Goal: Task Accomplishment & Management: Manage account settings

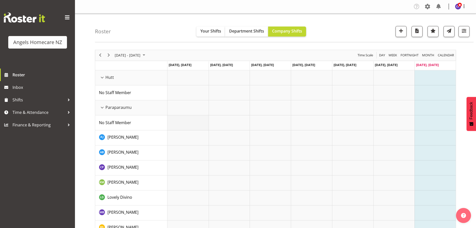
click at [182, 124] on td "Timeline Week of September 21, 2025" at bounding box center [188, 122] width 41 height 15
click at [184, 140] on td "Timeline Week of September 21, 2025" at bounding box center [188, 137] width 41 height 15
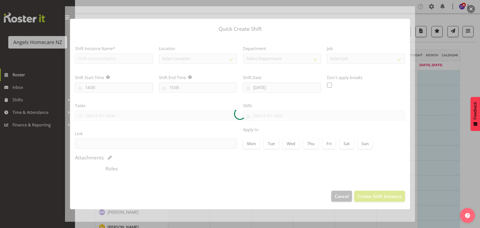
type input "15/09/2025"
checkbox input "true"
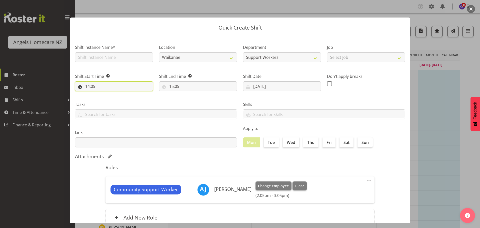
click at [97, 85] on input "14:05" at bounding box center [114, 86] width 78 height 10
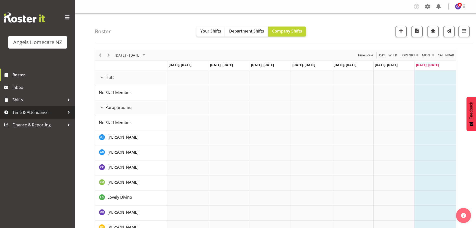
click at [55, 111] on span "Time & Attendance" at bounding box center [39, 113] width 53 height 8
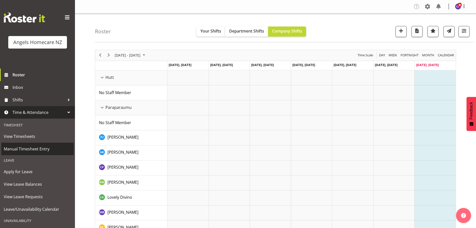
click at [37, 147] on span "Manual Timesheet Entry" at bounding box center [38, 149] width 68 height 8
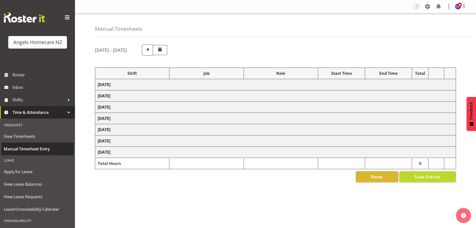
select select "82277"
select select "10686"
select select "82272"
select select "10686"
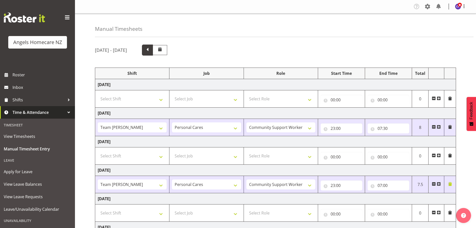
click at [151, 49] on span at bounding box center [147, 49] width 7 height 7
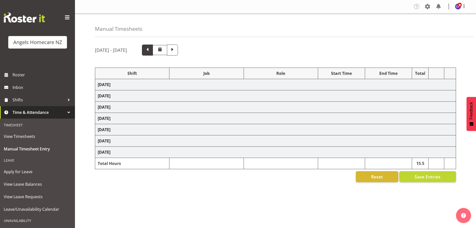
select select "82277"
select select "10686"
select select "82316"
select select "10686"
select select "82316"
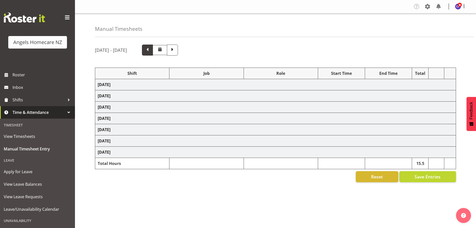
select select "10686"
select select "82277"
select select "10686"
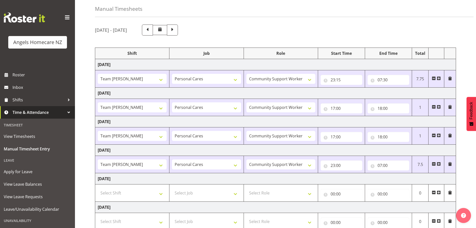
scroll to position [30, 0]
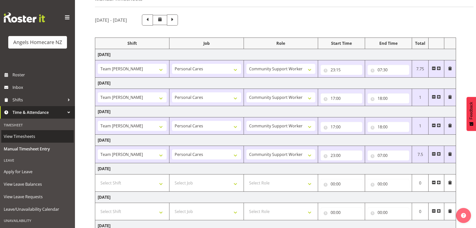
click at [26, 135] on span "View Timesheets" at bounding box center [38, 137] width 68 height 8
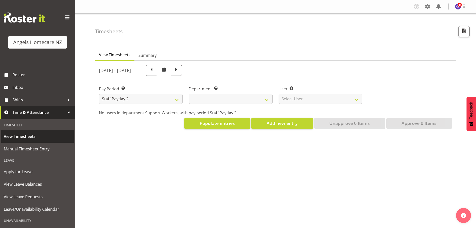
select select
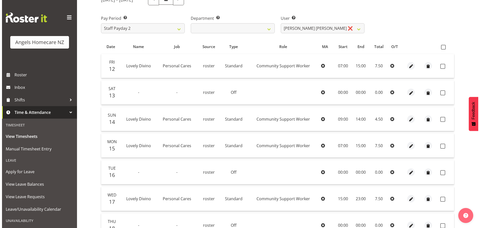
scroll to position [80, 0]
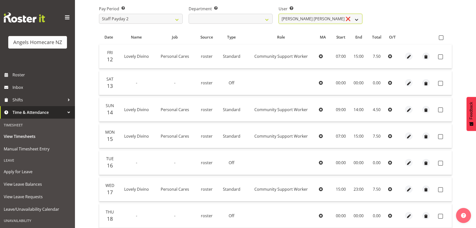
click at [358, 18] on select "[PERSON_NAME] [PERSON_NAME] ❌ [PERSON_NAME] ❌ [PERSON_NAME] ❌ [PERSON_NAME] ❌ […" at bounding box center [321, 19] width 84 height 10
select select "11937"
click at [279, 14] on select "[PERSON_NAME] [PERSON_NAME] ❌ [PERSON_NAME] ❌ [PERSON_NAME] ❌ [PERSON_NAME] ❌ […" at bounding box center [321, 19] width 84 height 10
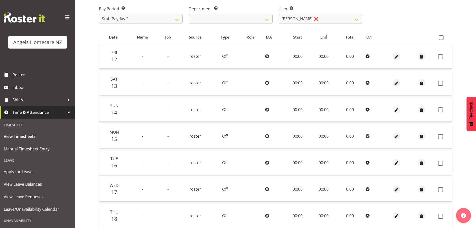
click at [296, 135] on td "00:00" at bounding box center [298, 136] width 27 height 24
click at [298, 135] on td "00:00" at bounding box center [298, 136] width 27 height 24
click at [302, 136] on td "00:00" at bounding box center [298, 136] width 27 height 24
click at [293, 136] on td "00:00" at bounding box center [298, 136] width 27 height 24
click at [294, 137] on td "00:00" at bounding box center [298, 136] width 27 height 24
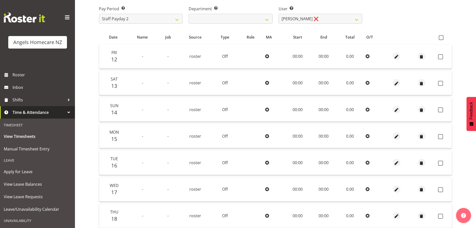
click at [298, 136] on td "00:00" at bounding box center [298, 136] width 27 height 24
click at [396, 136] on span "button" at bounding box center [397, 137] width 6 height 6
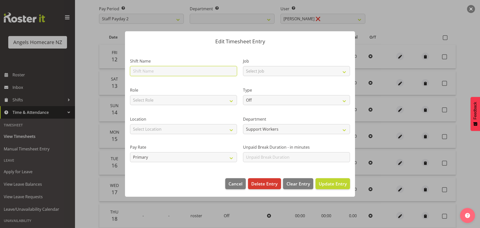
click at [155, 70] on input "text" at bounding box center [183, 71] width 107 height 10
type input "Amanda Lavington"
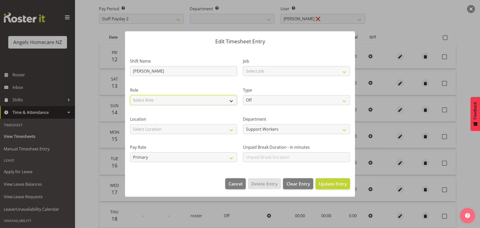
click at [228, 98] on select "Select Role Community Support Worker" at bounding box center [183, 100] width 107 height 10
select select "1572"
click at [130, 95] on select "Select Role Community Support Worker" at bounding box center [183, 100] width 107 height 10
click at [230, 129] on select "Select Location Hutt Kapiti Coast Paraparaumu Te Horo Te Horo Waikanae Wellingt…" at bounding box center [183, 129] width 107 height 10
select select "1286"
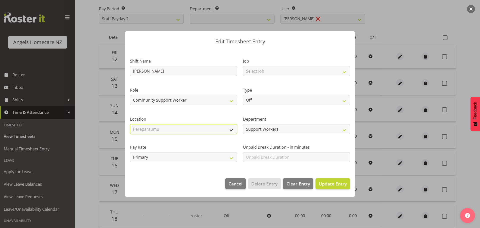
click at [130, 124] on select "Select Location Hutt Kapiti Coast Paraparaumu Te Horo Te Horo Waikanae Wellingt…" at bounding box center [183, 129] width 107 height 10
click at [344, 71] on select "Select Job Home Management Personal Cares" at bounding box center [296, 71] width 107 height 10
select select "10696"
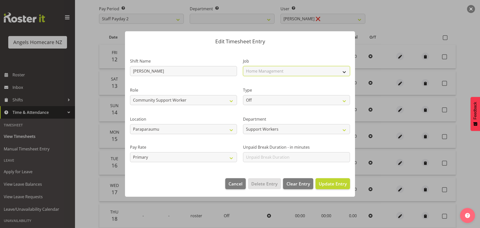
click at [243, 66] on select "Select Job Home Management Personal Cares" at bounding box center [296, 71] width 107 height 10
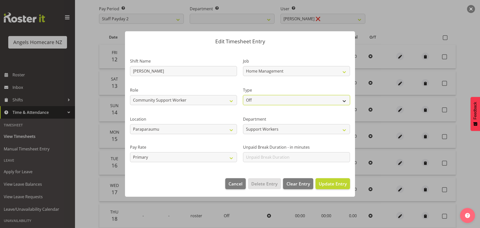
click at [344, 101] on select "Off Standard Public Holiday Public Holiday (Worked) Day In Lieu Annual Leave Si…" at bounding box center [296, 100] width 107 height 10
select select "Standard"
click at [243, 95] on select "Off Standard Public Holiday Public Holiday (Worked) Day In Lieu Annual Leave Si…" at bounding box center [296, 100] width 107 height 10
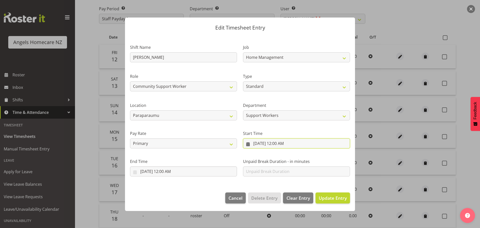
click at [269, 141] on input "9/15/2025, 12:00 AM" at bounding box center [296, 143] width 107 height 10
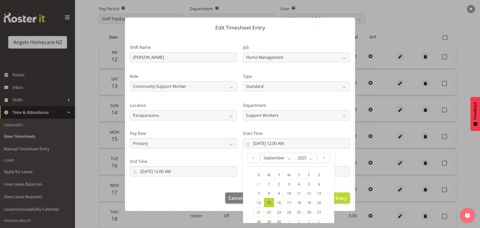
click at [267, 201] on span "15" at bounding box center [269, 202] width 4 height 5
click at [276, 142] on input "9/15/2025, 12:00 AM" at bounding box center [296, 143] width 107 height 10
click at [291, 141] on input "9/15/2025, 12:00 AM" at bounding box center [296, 143] width 107 height 10
click at [322, 156] on span at bounding box center [324, 158] width 6 height 6
click at [252, 156] on span at bounding box center [253, 158] width 6 height 6
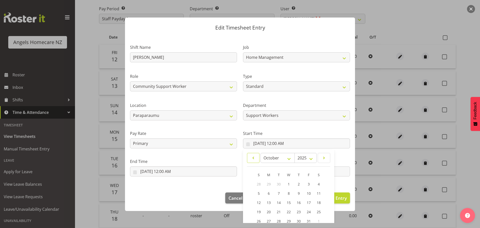
select select "8"
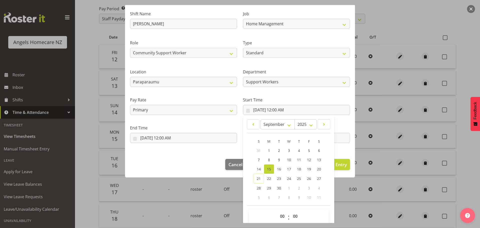
scroll to position [40, 0]
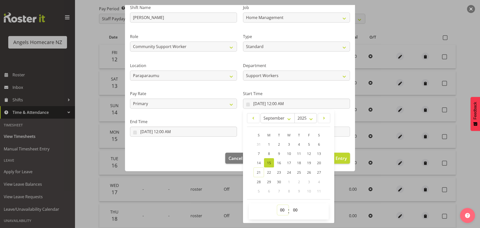
click at [281, 208] on select "00 01 02 03 04 05 06 07 08 09 10 11 12 13 14 15 16 17 18 19 20 21 22 23" at bounding box center [282, 210] width 11 height 10
select select "10"
type input "9/15/2025, 10:00 AM"
click at [294, 209] on select "00 01 02 03 04 05 06 07 08 09 10 11 12 13 14 15 16 17 18 19 20 21 22 23 24 25 2…" at bounding box center [295, 210] width 11 height 10
select select "30"
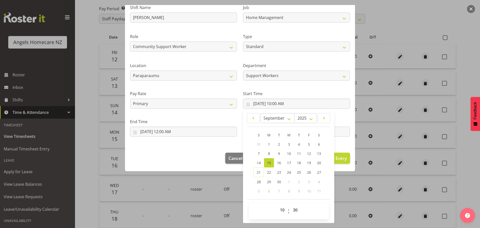
type input "9/15/2025, 10:30 AM"
click at [338, 206] on div "Edit Timesheet Entry Shift Name Amanda Lavington Job Home Management Personal C…" at bounding box center [240, 114] width 240 height 218
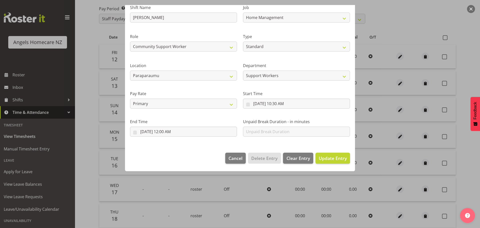
scroll to position [0, 0]
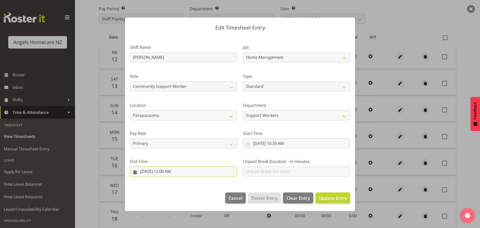
click at [149, 170] on input "9/15/2025, 12:00 AM" at bounding box center [183, 171] width 107 height 10
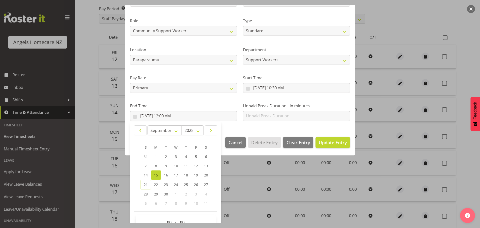
scroll to position [60, 0]
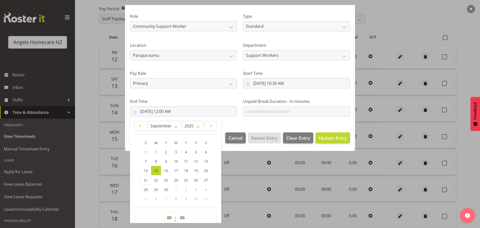
click at [170, 215] on select "00 01 02 03 04 05 06 07 08 09 10 11 12 13 14 15 16 17 18 19 20 21 22 23" at bounding box center [169, 218] width 11 height 10
select select "10"
type input "9/15/2025, 10:00 AM"
click at [187, 216] on select "00 01 02 03 04 05 06 07 08 09 10 11 12 13 14 15 16 17 18 19 20 21 22 23 24 25 2…" at bounding box center [182, 218] width 11 height 10
click at [167, 216] on select "00 01 02 03 04 05 06 07 08 09 10 11 12 13 14 15 16 17 18 19 20 21 22 23" at bounding box center [169, 218] width 11 height 10
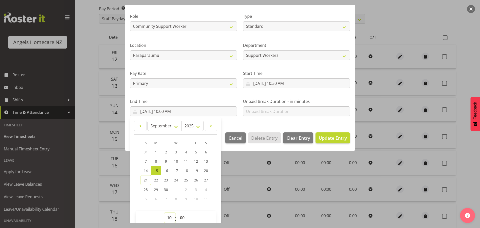
select select "12"
type input "9/15/2025, 12:00 PM"
click at [171, 217] on select "00 01 02 03 04 05 06 07 08 09 10 11 12 13 14 15 16 17 18 19 20 21 22 23" at bounding box center [169, 218] width 11 height 10
select select "13"
type input "9/15/2025, 1:00 PM"
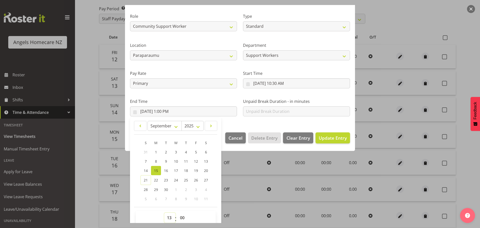
select select "14"
type input "9/15/2025, 2:00 PM"
select select "15"
type input "9/15/2025, 3:00 PM"
select select "16"
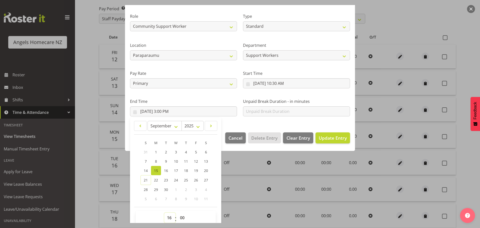
type input "9/15/2025, 4:00 PM"
select select "17"
type input "9/15/2025, 5:00 PM"
select select "18"
type input "9/15/2025, 6:00 PM"
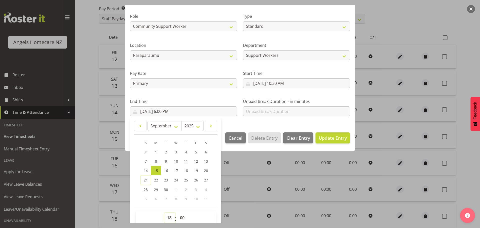
select select "19"
type input "9/15/2025, 7:00 PM"
select select "10"
type input "9/15/2025, 10:00 AM"
select select "11"
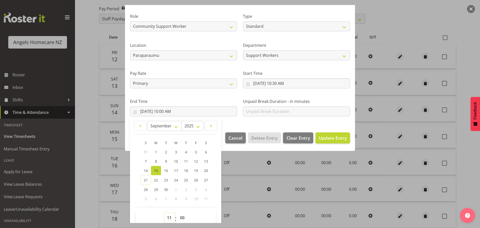
type input "9/15/2025, 11:00 AM"
click at [182, 216] on select "00 01 02 03 04 05 06 07 08 09 10 11 12 13 14 15 16 17 18 19 20 21 22 23 24 25 2…" at bounding box center [182, 218] width 11 height 10
select select "30"
type input "9/15/2025, 11:30 AM"
click at [209, 212] on div "00 01 02 03 04 05 06 07 08 09 10 11 12 13 14 15 16 17 18 19 20 21 22 23 : 00 01…" at bounding box center [176, 219] width 80 height 17
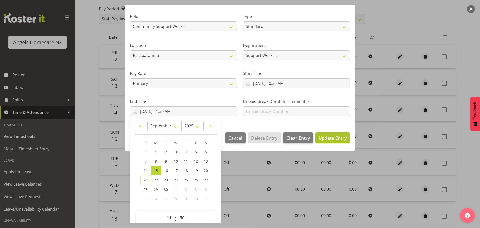
click at [329, 136] on span "Update Entry" at bounding box center [333, 138] width 28 height 6
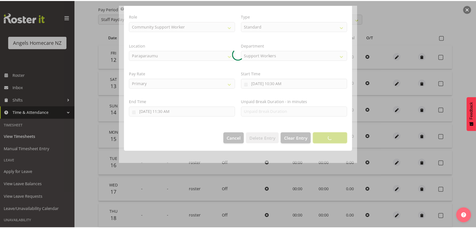
scroll to position [0, 0]
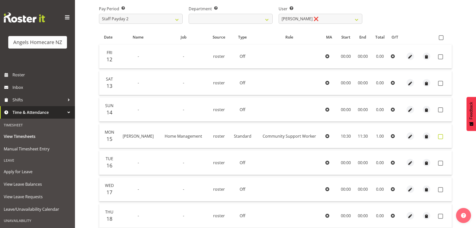
click at [441, 137] on span at bounding box center [440, 136] width 5 height 5
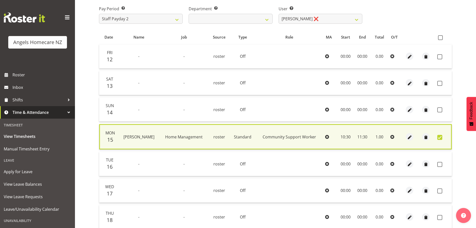
click at [392, 136] on icon at bounding box center [393, 137] width 4 height 4
click at [441, 137] on span at bounding box center [440, 137] width 5 height 5
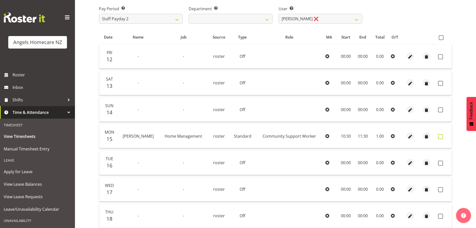
click at [441, 137] on span at bounding box center [440, 136] width 5 height 5
checkbox input "true"
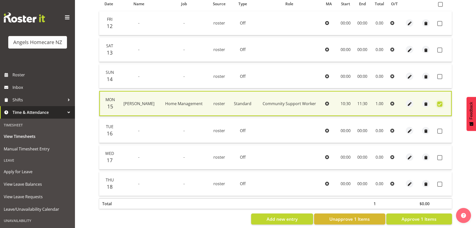
scroll to position [121, 0]
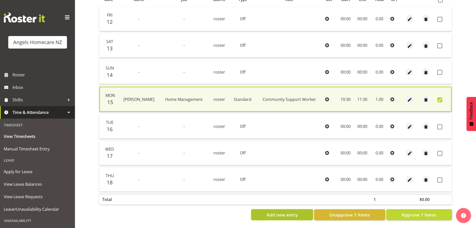
click at [286, 211] on span "Add new entry" at bounding box center [282, 214] width 31 height 7
select select
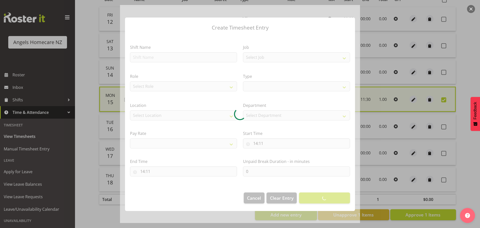
select select
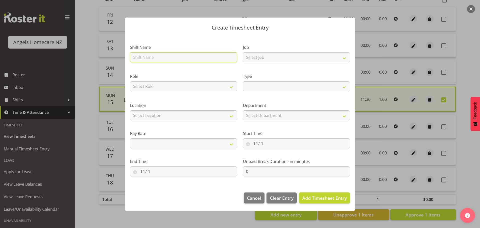
click at [155, 55] on input "text" at bounding box center [183, 57] width 107 height 10
type input "Amanda Lavington"
select select
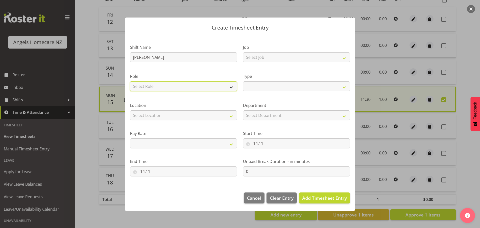
click at [232, 86] on select "Select Role Community Support Worker" at bounding box center [183, 86] width 107 height 10
select select "1572"
click at [130, 81] on select "Select Role Community Support Worker" at bounding box center [183, 86] width 107 height 10
select select
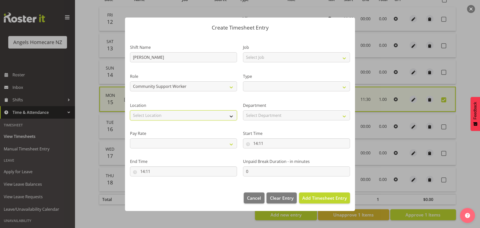
click at [172, 113] on select "Select Location Hutt Kapiti Coast Paraparaumu Te Horo Te Horo Waikanae Wellingt…" at bounding box center [183, 115] width 107 height 10
select select "1286"
click at [130, 110] on select "Select Location Hutt Kapiti Coast Paraparaumu Te Horo Te Horo Waikanae Wellingt…" at bounding box center [183, 115] width 107 height 10
select select
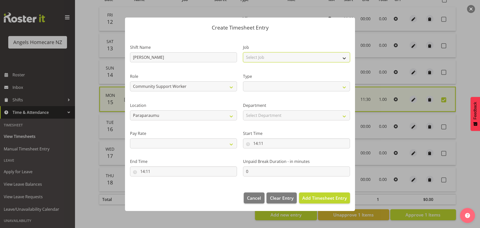
click at [342, 57] on select "Select Job Home Management Personal Cares" at bounding box center [296, 57] width 107 height 10
select select "10696"
click at [243, 52] on select "Select Job Home Management Personal Cares" at bounding box center [296, 57] width 107 height 10
select select
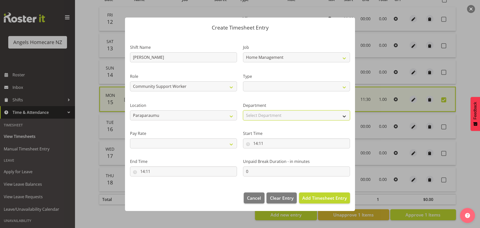
click at [340, 114] on select "Select Department Support Workers" at bounding box center [296, 115] width 107 height 10
select select "928"
click at [243, 110] on select "Select Department Support Workers" at bounding box center [296, 115] width 107 height 10
select select
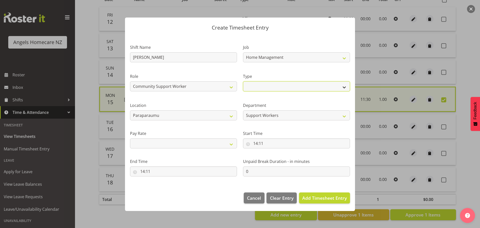
click at [343, 87] on select "Off Standard Public Holiday Public Holiday (Worked) Day In Lieu Annual Leave Si…" at bounding box center [296, 86] width 107 height 10
select select "Standard"
click at [243, 81] on select "Off Standard Public Holiday Public Holiday (Worked) Day In Lieu Annual Leave Si…" at bounding box center [296, 86] width 107 height 10
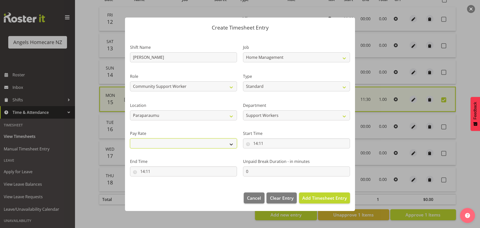
click at [233, 144] on select "Primary Secondary Tertiary Fourth Fifth" at bounding box center [183, 143] width 107 height 10
select select "primary"
click at [130, 138] on select "Primary Secondary Tertiary Fourth Fifth" at bounding box center [183, 143] width 107 height 10
click at [263, 142] on input "14:11" at bounding box center [296, 143] width 107 height 10
click at [277, 155] on select "00 01 02 03 04 05 06 07 08 09 10 11 12 13 14 15 16 17 18 19 20 21 22 23" at bounding box center [277, 156] width 11 height 10
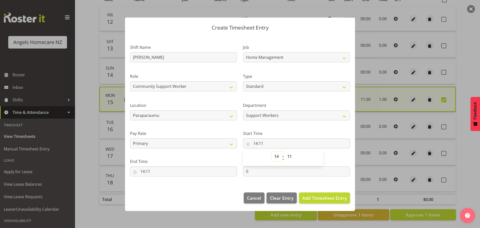
select select "11"
click at [272, 151] on select "00 01 02 03 04 05 06 07 08 09 10 11 12 13 14 15 16 17 18 19 20 21 22 23" at bounding box center [277, 156] width 11 height 10
type input "11:11"
click at [289, 156] on select "00 01 02 03 04 05 06 07 08 09 10 11 12 13 14 15 16 17 18 19 20 21 22 23 24 25 2…" at bounding box center [290, 156] width 11 height 10
select select "45"
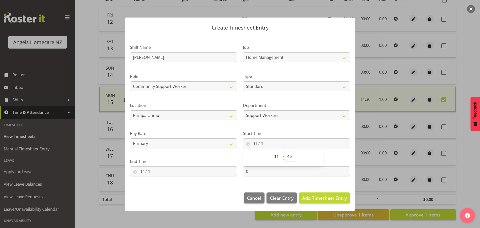
click at [285, 151] on select "00 01 02 03 04 05 06 07 08 09 10 11 12 13 14 15 16 17 18 19 20 21 22 23 24 25 2…" at bounding box center [290, 156] width 11 height 10
type input "11:45"
click at [146, 170] on input "14:11" at bounding box center [183, 171] width 107 height 10
click at [164, 183] on select "00 01 02 03 04 05 06 07 08 09 10 11 12 13 14 15 16 17 18 19 20 21 22 23" at bounding box center [164, 184] width 11 height 10
select select "12"
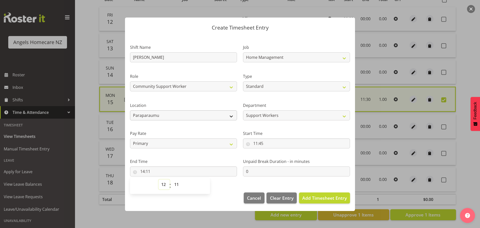
click at [159, 179] on select "00 01 02 03 04 05 06 07 08 09 10 11 12 13 14 15 16 17 18 19 20 21 22 23" at bounding box center [164, 184] width 11 height 10
type input "12:11"
click at [176, 182] on select "00 01 02 03 04 05 06 07 08 09 10 11 12 13 14 15 16 17 18 19 20 21 22 23 24 25 2…" at bounding box center [177, 184] width 11 height 10
select select "45"
type input "12:45"
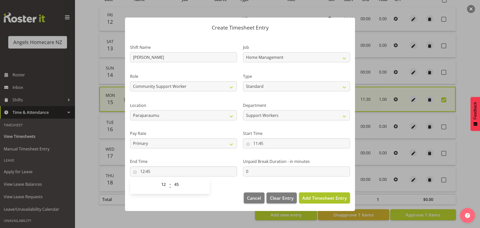
click at [325, 197] on span "Add Timesheet Entry" at bounding box center [324, 198] width 45 height 6
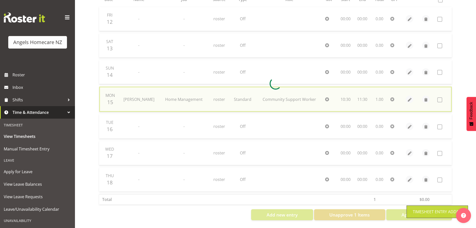
checkbox input "false"
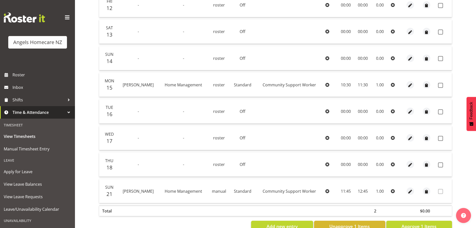
scroll to position [147, 0]
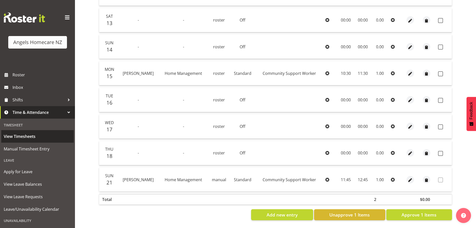
click at [31, 135] on span "View Timesheets" at bounding box center [38, 137] width 68 height 8
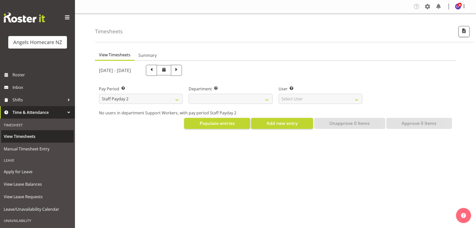
select select
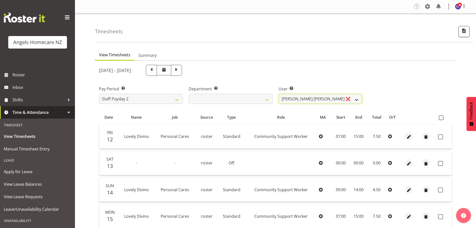
click at [358, 98] on select "[PERSON_NAME] [PERSON_NAME] ❌ [PERSON_NAME] ❌ [PERSON_NAME] ❌ [PERSON_NAME] ❌ […" at bounding box center [321, 99] width 84 height 10
select select "11937"
click at [279, 94] on select "Alyssa Ashley Basco ❌ Amanda Jane Lavington ❌ Analin Basco ❌ Caryl Bautista ❌ C…" at bounding box center [321, 99] width 84 height 10
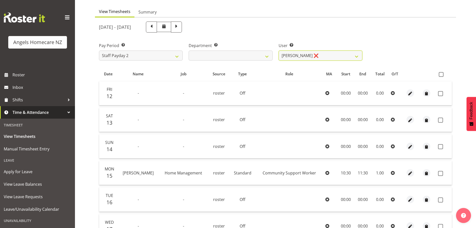
scroll to position [37, 0]
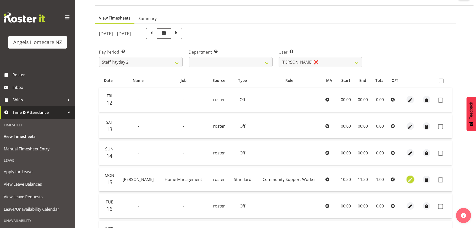
click at [410, 179] on span "button" at bounding box center [411, 180] width 6 height 6
select select "Standard"
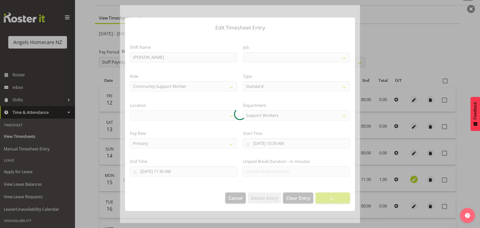
select select "1286"
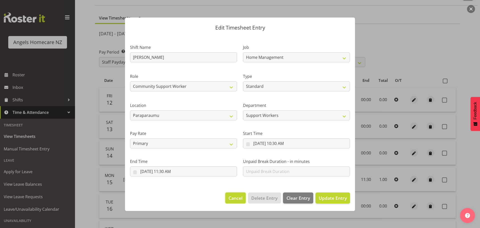
click at [236, 198] on span "Cancel" at bounding box center [236, 198] width 14 height 7
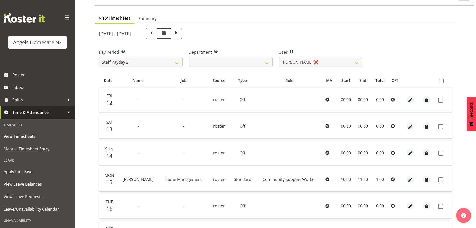
click at [393, 179] on icon at bounding box center [393, 179] width 4 height 4
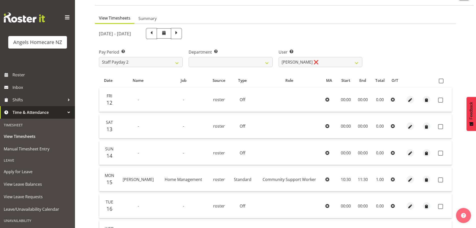
click at [393, 179] on icon at bounding box center [393, 179] width 4 height 4
click at [443, 179] on span at bounding box center [440, 179] width 5 height 5
checkbox input "true"
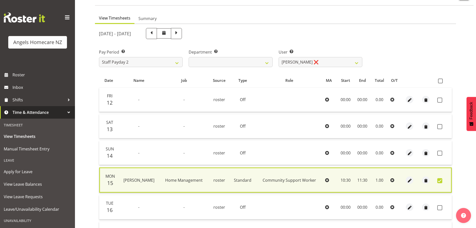
click at [392, 181] on icon at bounding box center [393, 180] width 4 height 4
click at [393, 179] on icon at bounding box center [393, 180] width 4 height 4
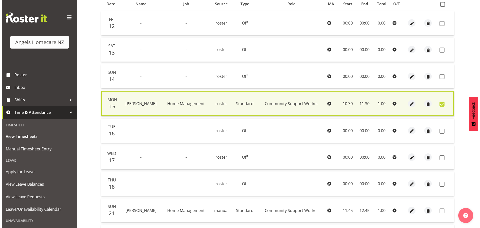
scroll to position [148, 0]
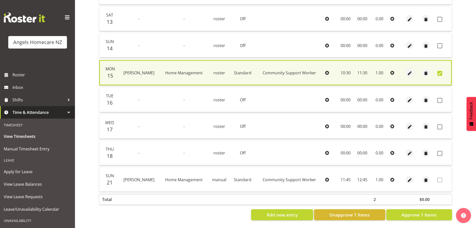
click at [105, 95] on td "Tue 16" at bounding box center [108, 100] width 19 height 24
click at [410, 97] on span "button" at bounding box center [410, 100] width 6 height 6
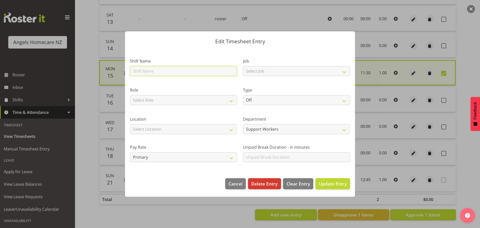
click at [231, 71] on input "text" at bounding box center [183, 71] width 107 height 10
type input "Amanda Lavington"
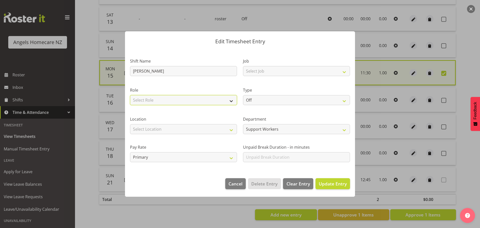
click at [231, 98] on select "Select Role Community Support Worker" at bounding box center [183, 100] width 107 height 10
select select "1572"
click at [130, 95] on select "Select Role Community Support Worker" at bounding box center [183, 100] width 107 height 10
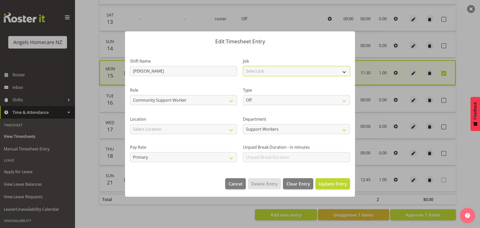
click at [344, 72] on select "Select Job Home Management Personal Cares" at bounding box center [296, 71] width 107 height 10
select select "10696"
click at [243, 66] on select "Select Job Home Management Personal Cares" at bounding box center [296, 71] width 107 height 10
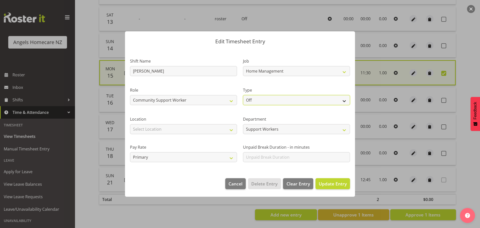
click at [342, 98] on select "Off Standard Public Holiday Public Holiday (Worked) Day In Lieu Annual Leave Si…" at bounding box center [296, 100] width 107 height 10
select select "Standard"
click at [243, 95] on select "Off Standard Public Holiday Public Holiday (Worked) Day In Lieu Annual Leave Si…" at bounding box center [296, 100] width 107 height 10
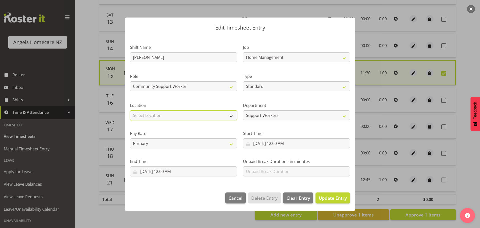
click at [234, 116] on select "Select Location Hutt Kapiti Coast Paraparaumu Te Horo Te Horo Waikanae Wellingt…" at bounding box center [183, 115] width 107 height 10
select select "1286"
click at [130, 110] on select "Select Location Hutt Kapiti Coast Paraparaumu Te Horo Te Horo Waikanae Wellingt…" at bounding box center [183, 115] width 107 height 10
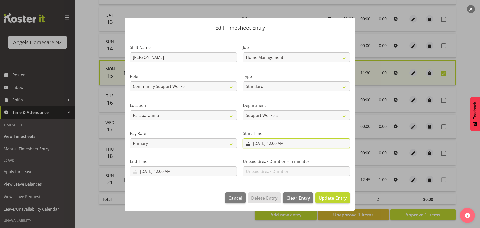
click at [253, 141] on input "9/16/2025, 12:00 AM" at bounding box center [296, 143] width 107 height 10
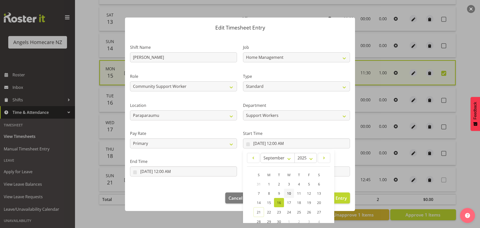
click at [287, 192] on span "10" at bounding box center [289, 193] width 4 height 5
click at [277, 202] on span "16" at bounding box center [279, 202] width 4 height 5
type input "9/16/2025, 12:00 AM"
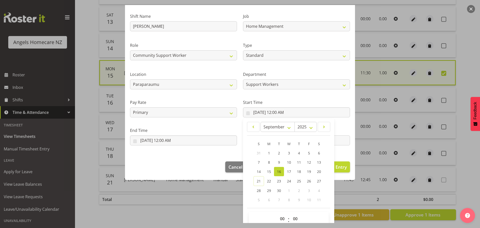
scroll to position [40, 0]
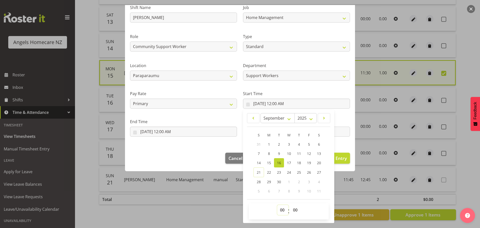
click at [279, 210] on select "00 01 02 03 04 05 06 07 08 09 10 11 12 13 14 15 16 17 18 19 20 21 22 23" at bounding box center [282, 210] width 11 height 10
select select "10"
type input "9/16/2025, 10:00 AM"
click at [298, 207] on select "00 01 02 03 04 05 06 07 08 09 10 11 12 13 14 15 16 17 18 19 20 21 22 23 24 25 2…" at bounding box center [295, 210] width 11 height 10
select select "30"
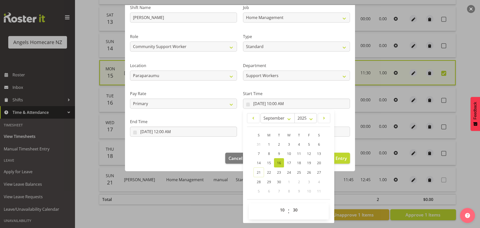
type input "9/16/2025, 10:30 AM"
click at [342, 142] on section "Shift Name Amanda Lavington Job Home Management Personal Cares Role Community S…" at bounding box center [240, 71] width 230 height 152
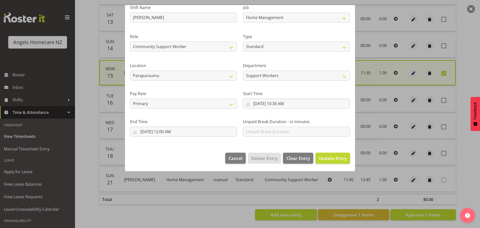
scroll to position [0, 0]
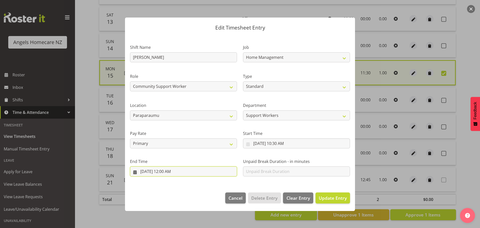
click at [134, 170] on input "9/16/2025, 12:00 AM" at bounding box center [183, 171] width 107 height 10
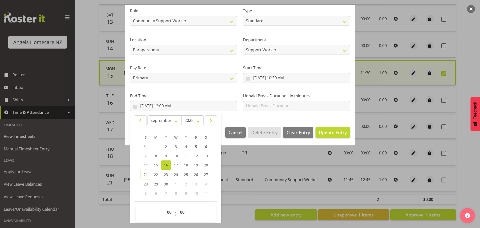
scroll to position [68, 0]
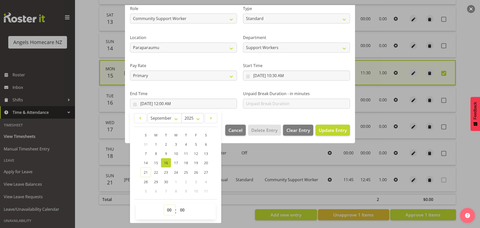
click at [169, 209] on select "00 01 02 03 04 05 06 07 08 09 10 11 12 13 14 15 16 17 18 19 20 21 22 23" at bounding box center [169, 210] width 11 height 10
select select "11"
type input "9/16/2025, 11:00 AM"
click at [180, 209] on select "00 01 02 03 04 05 06 07 08 09 10 11 12 13 14 15 16 17 18 19 20 21 22 23 24 25 2…" at bounding box center [182, 210] width 11 height 10
select select "30"
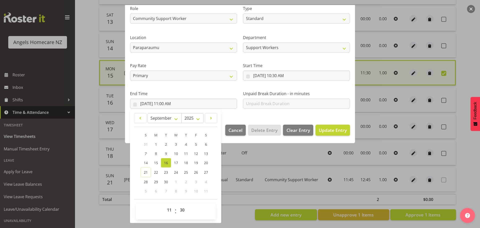
type input "9/16/2025, 11:30 AM"
click at [235, 210] on div "Edit Timesheet Entry Shift Name Amanda Lavington Job Home Management Personal C…" at bounding box center [240, 114] width 240 height 218
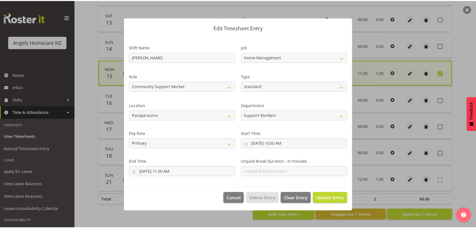
scroll to position [0, 0]
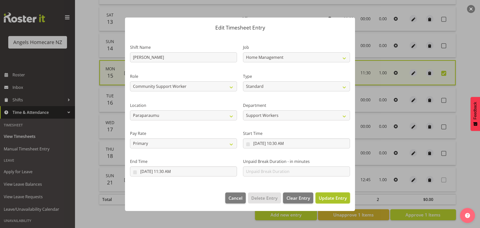
click at [326, 196] on span "Update Entry" at bounding box center [333, 198] width 28 height 6
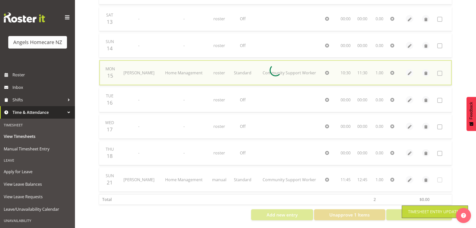
checkbox input "false"
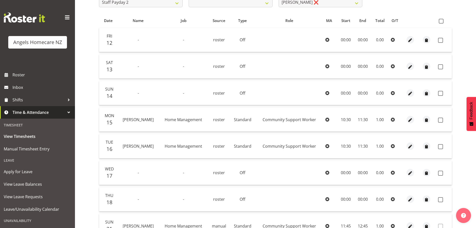
scroll to position [70, 0]
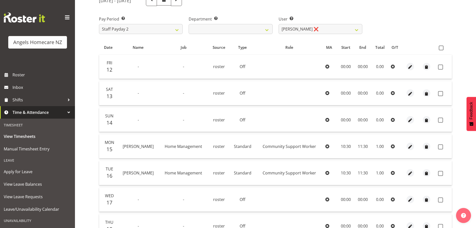
click at [393, 172] on icon at bounding box center [393, 173] width 4 height 4
click at [439, 172] on span at bounding box center [440, 173] width 5 height 5
checkbox input "true"
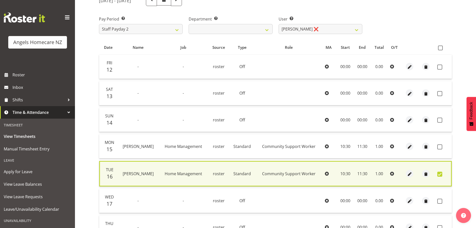
click at [392, 173] on icon at bounding box center [392, 174] width 4 height 4
click at [410, 173] on span "button" at bounding box center [410, 174] width 6 height 6
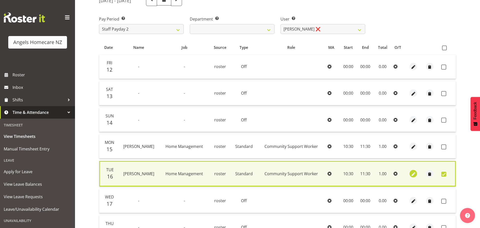
select select "Standard"
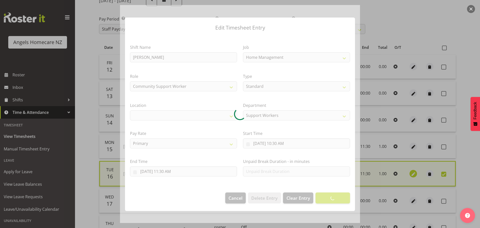
select select "1286"
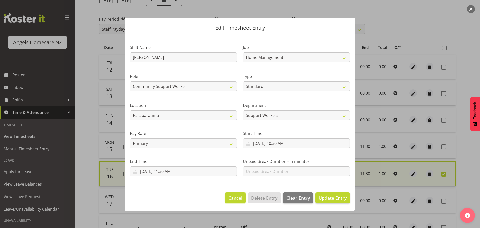
click at [238, 196] on span "Cancel" at bounding box center [236, 198] width 14 height 7
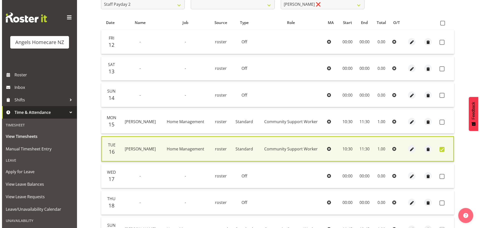
scroll to position [91, 0]
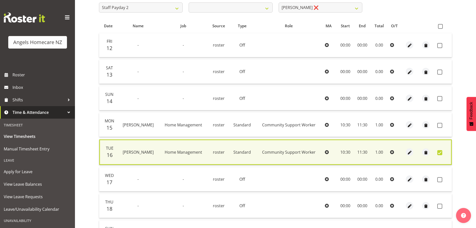
click at [393, 152] on icon at bounding box center [392, 152] width 4 height 4
click at [439, 152] on span at bounding box center [440, 152] width 5 height 5
checkbox input "false"
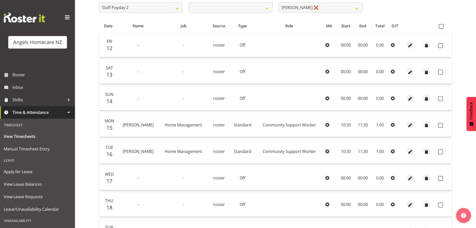
click at [393, 151] on icon at bounding box center [393, 151] width 4 height 4
click at [110, 149] on span "Tue" at bounding box center [110, 148] width 8 height 6
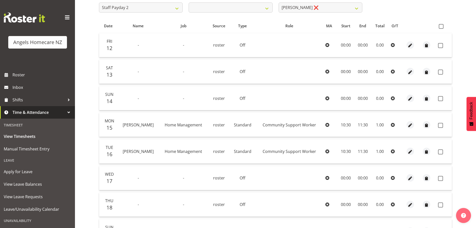
click at [393, 151] on icon at bounding box center [393, 151] width 4 height 4
click at [411, 151] on span "button" at bounding box center [411, 152] width 6 height 6
select select "Standard"
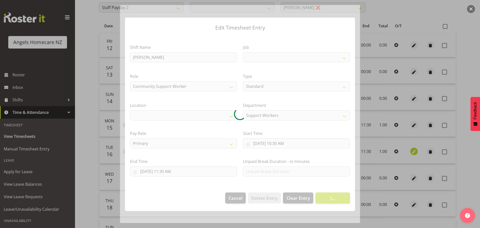
select select "1286"
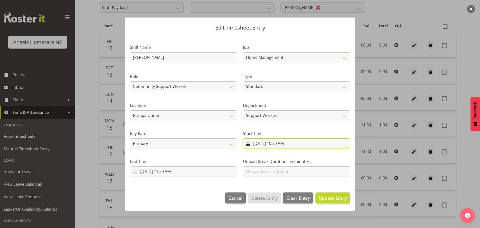
click at [281, 142] on input "9/16/2025, 10:30 AM" at bounding box center [296, 143] width 107 height 10
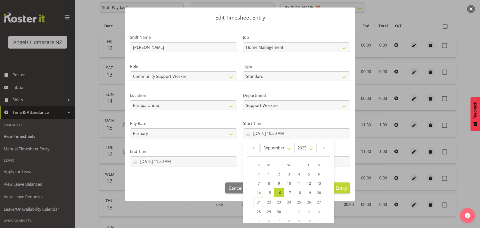
scroll to position [40, 0]
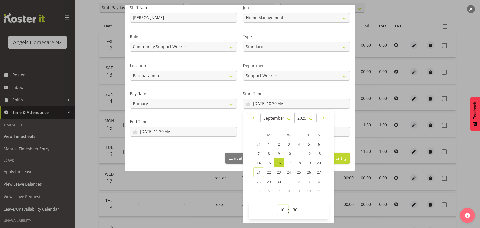
click at [280, 209] on select "00 01 02 03 04 05 06 07 08 09 10 11 12 13 14 15 16 17 18 19 20 21 22 23" at bounding box center [282, 210] width 11 height 10
select select "16"
click at [277, 205] on select "00 01 02 03 04 05 06 07 08 09 10 11 12 13 14 15 16 17 18 19 20 21 22 23" at bounding box center [282, 210] width 11 height 10
type input "9/16/2025, 4:30 PM"
click at [295, 209] on select "00 01 02 03 04 05 06 07 08 09 10 11 12 13 14 15 16 17 18 19 20 21 22 23 24 25 2…" at bounding box center [295, 210] width 11 height 10
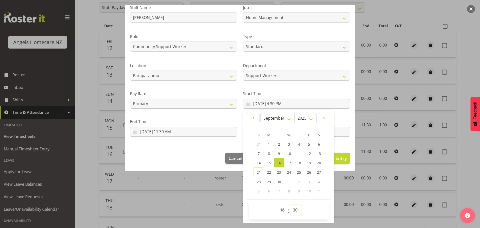
select select "15"
type input "9/16/2025, 4:15 PM"
click at [338, 205] on div "Edit Timesheet Entry Shift Name Amanda Lavington Job Home Management Personal C…" at bounding box center [240, 114] width 240 height 218
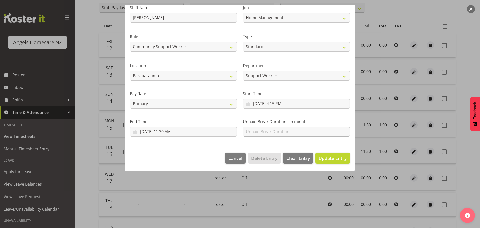
scroll to position [0, 0]
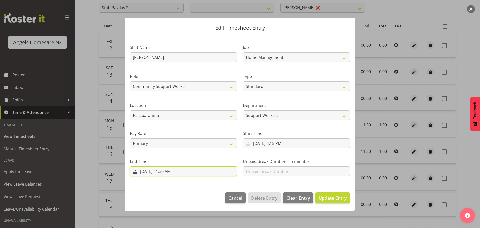
click at [164, 169] on input "9/16/2025, 11:30 AM" at bounding box center [183, 171] width 107 height 10
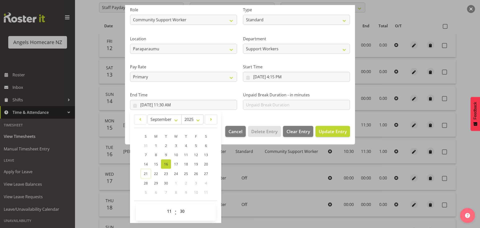
scroll to position [68, 0]
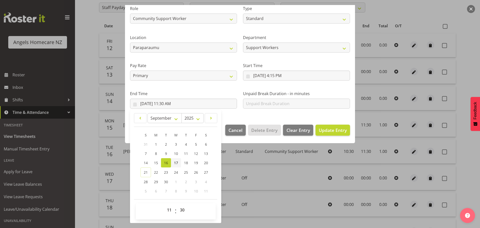
click at [175, 162] on span "17" at bounding box center [176, 162] width 4 height 5
click at [164, 162] on span "16" at bounding box center [166, 162] width 4 height 5
type input "9/16/2025, 11:30 AM"
click at [170, 209] on select "00 01 02 03 04 05 06 07 08 09 10 11 12 13 14 15 16 17 18 19 20 21 22 23" at bounding box center [169, 210] width 11 height 10
select select "17"
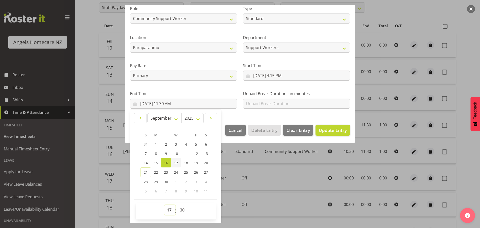
click at [164, 205] on select "00 01 02 03 04 05 06 07 08 09 10 11 12 13 14 15 16 17 18 19 20 21 22 23" at bounding box center [169, 210] width 11 height 10
type input "9/16/2025, 5:30 PM"
click at [183, 208] on select "00 01 02 03 04 05 06 07 08 09 10 11 12 13 14 15 16 17 18 19 20 21 22 23 24 25 2…" at bounding box center [182, 210] width 11 height 10
select select "45"
click at [177, 205] on select "00 01 02 03 04 05 06 07 08 09 10 11 12 13 14 15 16 17 18 19 20 21 22 23 24 25 2…" at bounding box center [182, 210] width 11 height 10
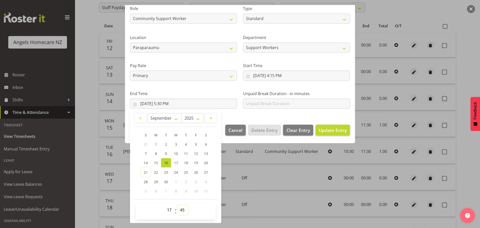
type input "9/16/2025, 5:45 PM"
click at [328, 127] on span "Update Entry" at bounding box center [333, 130] width 28 height 6
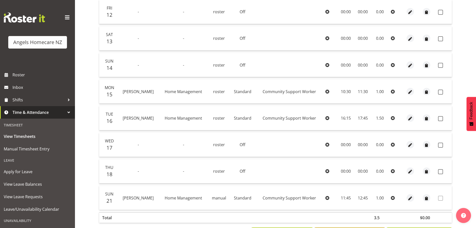
scroll to position [147, 0]
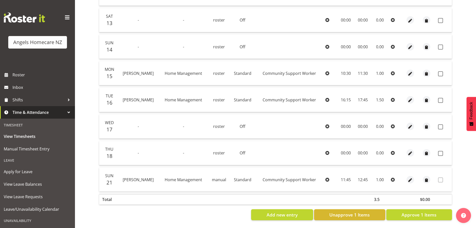
click at [393, 98] on icon at bounding box center [393, 100] width 4 height 4
click at [441, 98] on span at bounding box center [440, 100] width 5 height 5
checkbox input "true"
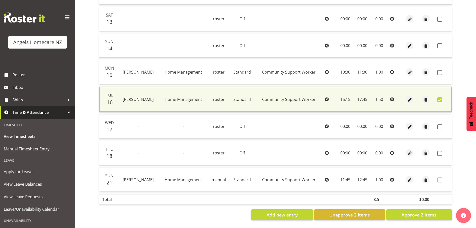
click at [392, 97] on icon at bounding box center [392, 99] width 4 height 4
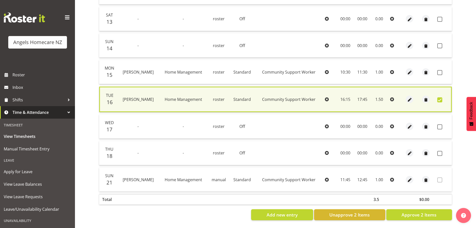
click at [392, 97] on icon at bounding box center [392, 99] width 4 height 4
click at [410, 98] on span "button" at bounding box center [410, 100] width 6 height 6
select select "Standard"
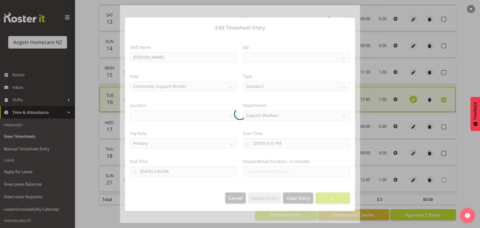
select select "1286"
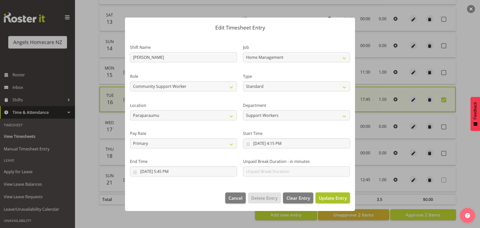
click at [327, 197] on span "Update Entry" at bounding box center [333, 198] width 28 height 6
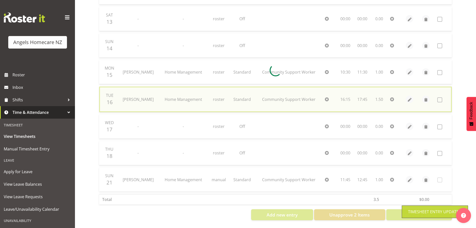
checkbox input "false"
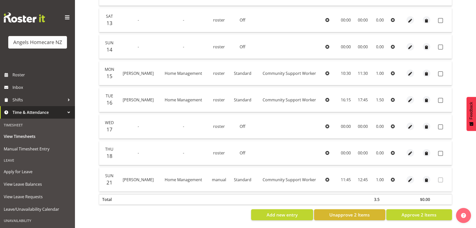
click at [107, 146] on span "Thu" at bounding box center [109, 149] width 8 height 6
click at [410, 151] on span "button" at bounding box center [411, 154] width 6 height 6
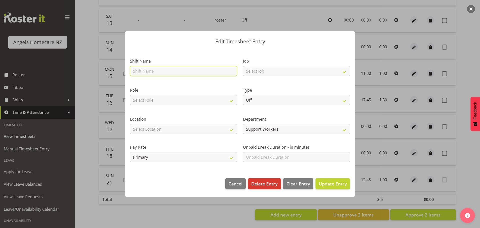
click at [146, 72] on input "text" at bounding box center [183, 71] width 107 height 10
type input "Amanda Lavington"
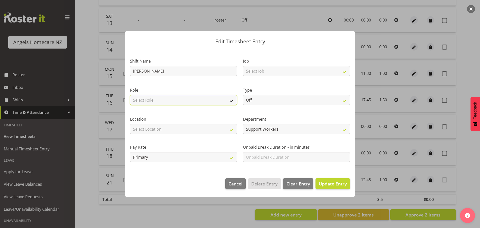
click at [233, 100] on select "Select Role Community Support Worker" at bounding box center [183, 100] width 107 height 10
select select "1572"
click at [130, 95] on select "Select Role Community Support Worker" at bounding box center [183, 100] width 107 height 10
click at [233, 130] on select "Select Location Hutt Kapiti Coast Paraparaumu Te Horo Te Horo Waikanae Wellingt…" at bounding box center [183, 129] width 107 height 10
select select "1286"
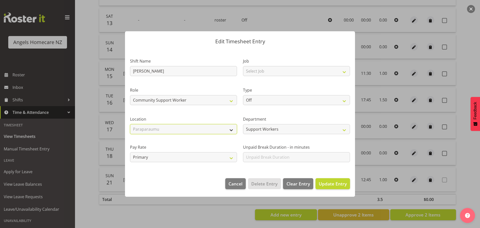
click at [130, 124] on select "Select Location Hutt Kapiti Coast Paraparaumu Te Horo Te Horo Waikanae Wellingt…" at bounding box center [183, 129] width 107 height 10
click at [344, 69] on select "Select Job Home Management Personal Cares" at bounding box center [296, 71] width 107 height 10
select select "10696"
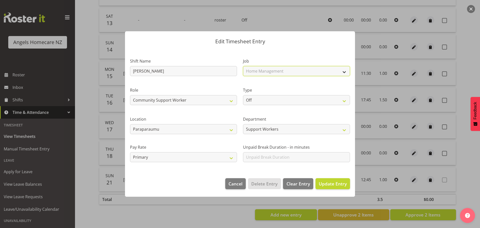
click at [243, 66] on select "Select Job Home Management Personal Cares" at bounding box center [296, 71] width 107 height 10
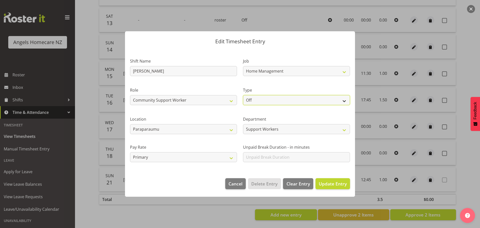
drag, startPoint x: 342, startPoint y: 99, endPoint x: 339, endPoint y: 99, distance: 3.0
click at [342, 99] on select "Off Standard Public Holiday Public Holiday (Worked) Day In Lieu Annual Leave Si…" at bounding box center [296, 100] width 107 height 10
select select "Standard"
click at [243, 95] on select "Off Standard Public Holiday Public Holiday (Worked) Day In Lieu Annual Leave Si…" at bounding box center [296, 100] width 107 height 10
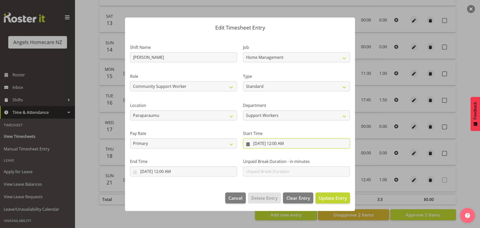
click at [276, 141] on input "9/18/2025, 12:00 AM" at bounding box center [296, 143] width 107 height 10
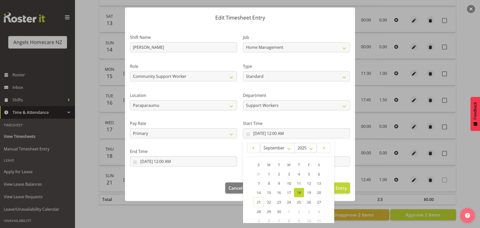
scroll to position [40, 0]
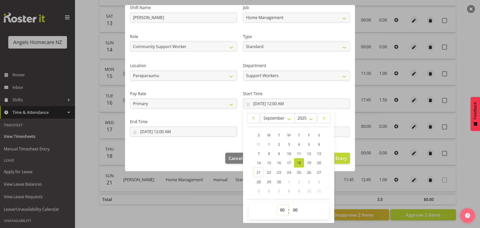
click at [280, 209] on select "00 01 02 03 04 05 06 07 08 09 10 11 12 13 14 15 16 17 18 19 20 21 22 23" at bounding box center [282, 210] width 11 height 10
select select "10"
type input "9/18/2025, 10:00 AM"
click at [298, 209] on select "00 01 02 03 04 05 06 07 08 09 10 11 12 13 14 15 16 17 18 19 20 21 22 23 24 25 2…" at bounding box center [295, 210] width 11 height 10
select select "30"
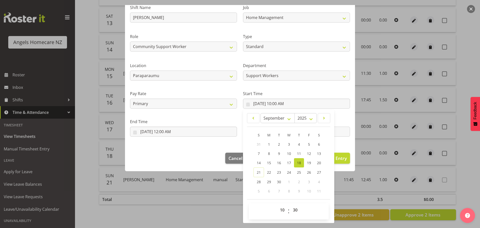
type input "9/18/2025, 10:30 AM"
click at [345, 195] on div "Edit Timesheet Entry Shift Name Amanda Lavington Job Home Management Personal C…" at bounding box center [240, 114] width 240 height 218
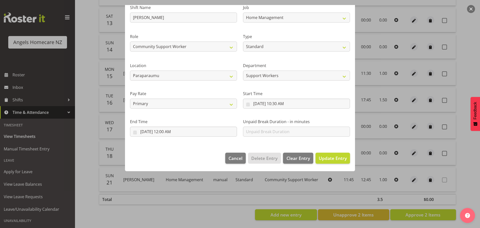
scroll to position [0, 0]
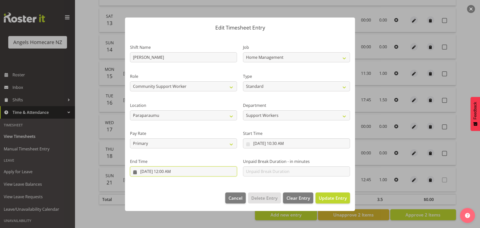
click at [164, 170] on input "9/18/2025, 12:00 AM" at bounding box center [183, 171] width 107 height 10
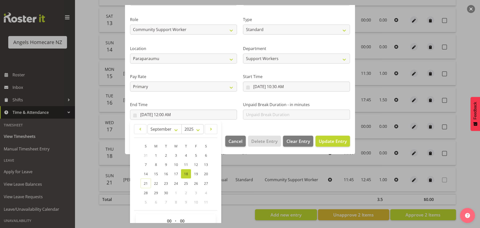
scroll to position [68, 0]
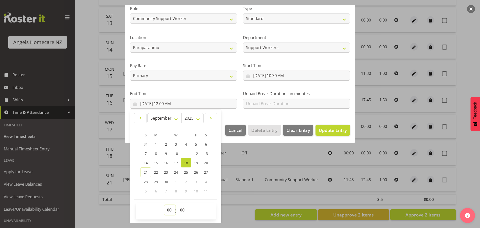
click at [168, 209] on select "00 01 02 03 04 05 06 07 08 09 10 11 12 13 14 15 16 17 18 19 20 21 22 23" at bounding box center [169, 210] width 11 height 10
select select "12"
click at [164, 205] on select "00 01 02 03 04 05 06 07 08 09 10 11 12 13 14 15 16 17 18 19 20 21 22 23" at bounding box center [169, 210] width 11 height 10
type input "9/18/2025, 12:00 PM"
click at [229, 207] on div "Edit Timesheet Entry Shift Name Amanda Lavington Job Home Management Personal C…" at bounding box center [240, 114] width 240 height 218
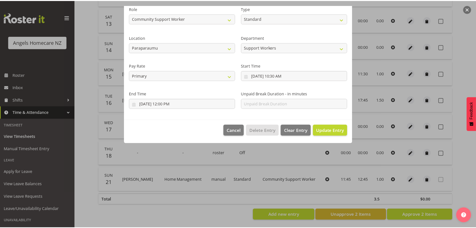
scroll to position [0, 0]
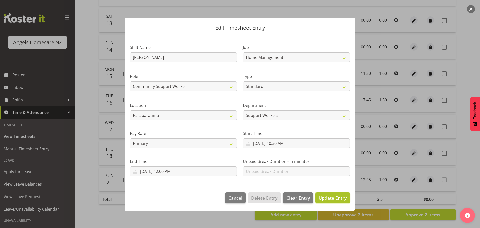
click at [328, 195] on span "Update Entry" at bounding box center [333, 198] width 28 height 6
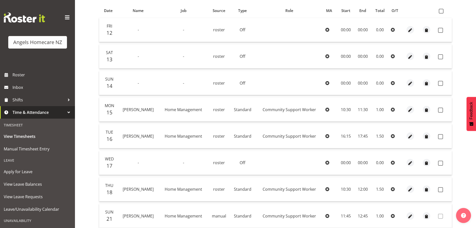
scroll to position [147, 0]
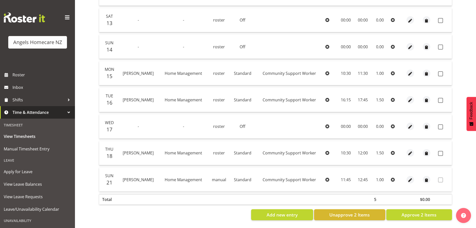
click at [111, 173] on span "Sun" at bounding box center [109, 176] width 8 height 6
click at [327, 178] on icon at bounding box center [328, 180] width 4 height 4
click at [393, 178] on icon at bounding box center [393, 180] width 4 height 4
click at [426, 177] on span "button" at bounding box center [427, 180] width 6 height 6
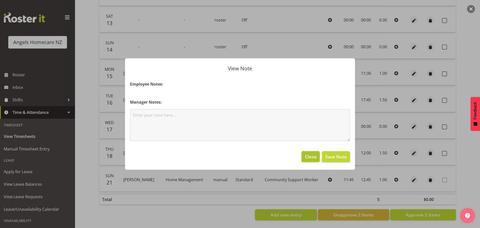
click at [312, 155] on span "Close" at bounding box center [311, 156] width 12 height 7
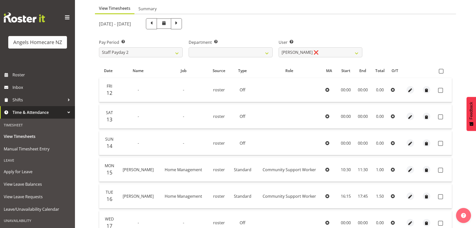
scroll to position [0, 0]
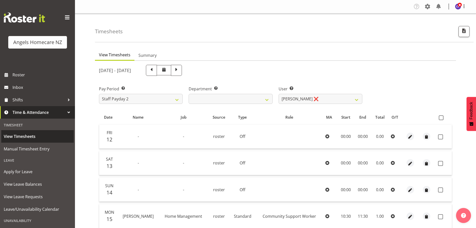
click at [27, 137] on span "View Timesheets" at bounding box center [38, 137] width 68 height 8
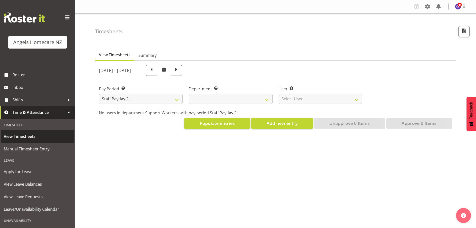
select select
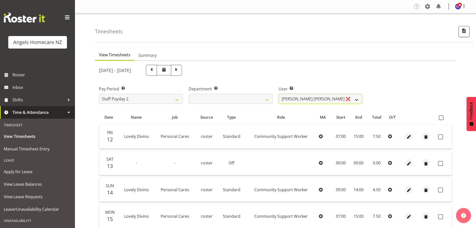
click at [357, 98] on select "[PERSON_NAME] [PERSON_NAME] ❌ [PERSON_NAME] ❌ [PERSON_NAME] ❌ [PERSON_NAME] ❌ […" at bounding box center [321, 99] width 84 height 10
select select "11937"
click at [279, 94] on select "[PERSON_NAME] [PERSON_NAME] ❌ [PERSON_NAME] ❌ [PERSON_NAME] ❌ [PERSON_NAME] ❌ […" at bounding box center [321, 99] width 84 height 10
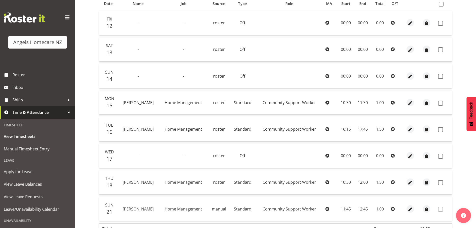
scroll to position [124, 0]
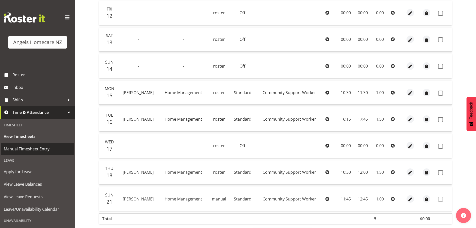
click at [24, 148] on span "Manual Timesheet Entry" at bounding box center [38, 149] width 68 height 8
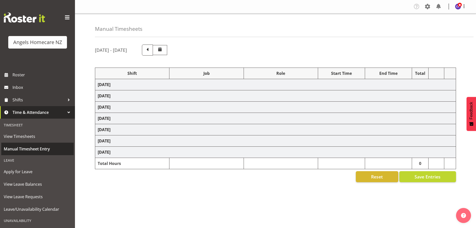
select select "82277"
select select "10686"
select select "82272"
select select "10686"
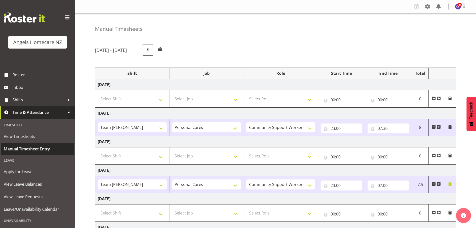
click at [30, 147] on span "Manual Timesheet Entry" at bounding box center [38, 149] width 68 height 8
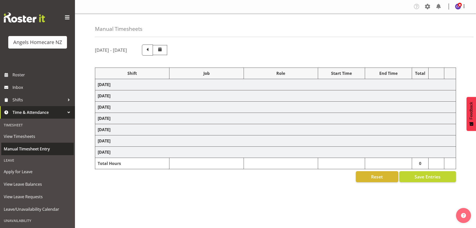
select select "82277"
select select "10686"
select select "82272"
select select "10686"
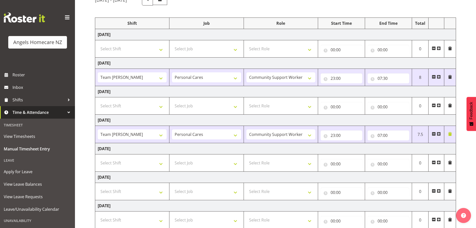
scroll to position [83, 0]
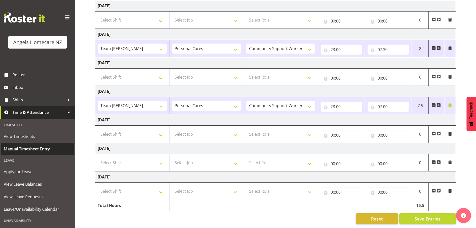
click at [30, 147] on span "Manual Timesheet Entry" at bounding box center [38, 149] width 68 height 8
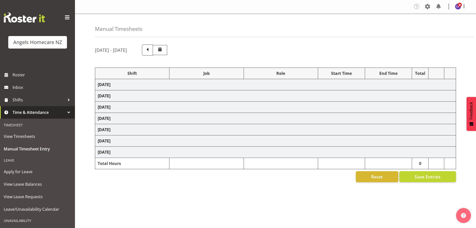
select select "82277"
select select "10686"
select select "82272"
select select "10686"
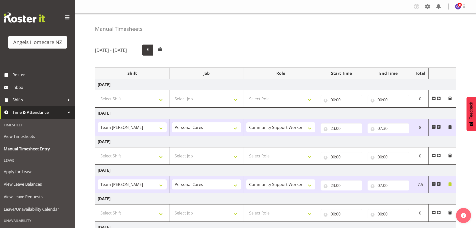
click at [151, 48] on span at bounding box center [147, 49] width 7 height 7
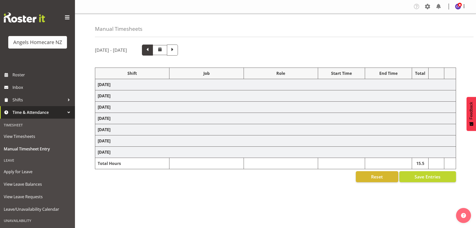
select select "82277"
select select "10686"
select select "82316"
select select "10686"
select select "82316"
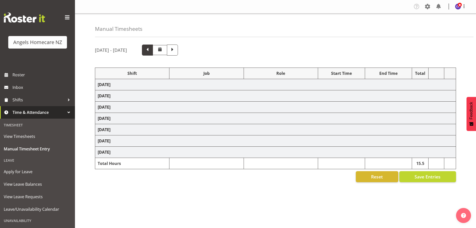
select select "10686"
select select "82277"
select select "10686"
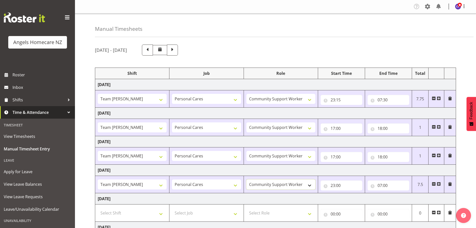
click at [310, 183] on select "Community Support Worker" at bounding box center [281, 184] width 69 height 10
click at [161, 182] on select "Team [PERSON_NAME] Team Jerningham Team [PERSON_NAME] Team [PERSON_NAME] Team […" at bounding box center [132, 184] width 69 height 10
click at [257, 46] on div "[DATE] - [DATE]" at bounding box center [275, 50] width 361 height 11
click at [41, 147] on span "Manual Timesheet Entry" at bounding box center [38, 149] width 68 height 8
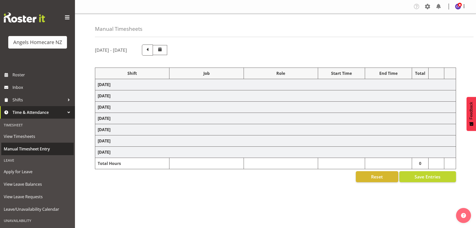
select select "82277"
select select "10686"
select select "82272"
select select "10686"
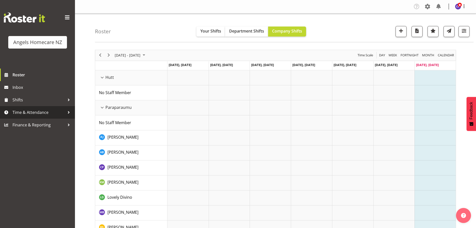
click at [59, 111] on span "Time & Attendance" at bounding box center [39, 113] width 53 height 8
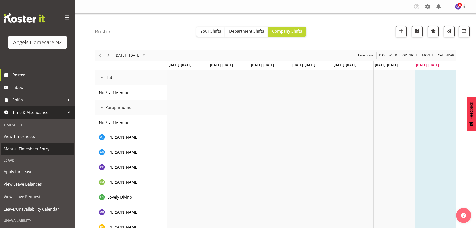
click at [40, 147] on span "Manual Timesheet Entry" at bounding box center [38, 149] width 68 height 8
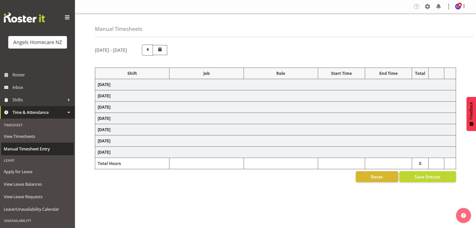
select select "82277"
select select "10686"
select select "82272"
select select "10686"
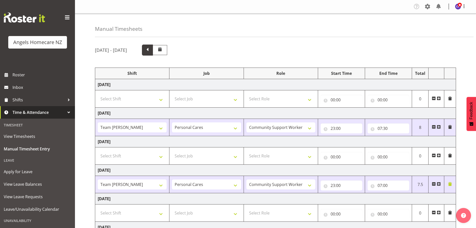
click at [151, 48] on span at bounding box center [147, 49] width 7 height 7
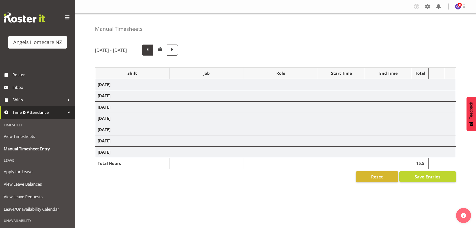
select select "82277"
select select "10686"
select select "82316"
select select "10686"
select select "82316"
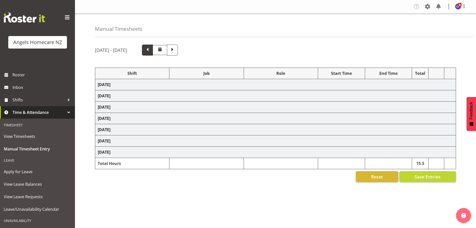
select select "10686"
select select "82277"
select select "10686"
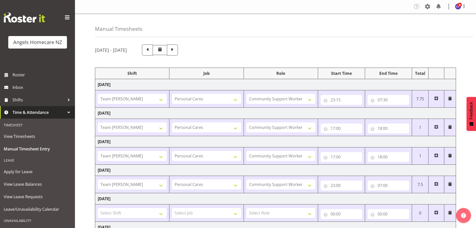
click at [163, 49] on span at bounding box center [160, 49] width 6 height 6
click at [176, 48] on span at bounding box center [172, 49] width 7 height 7
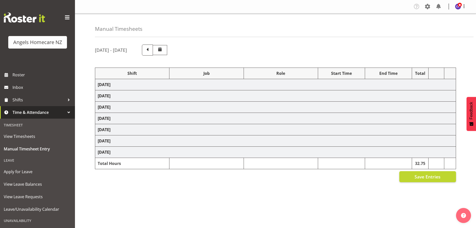
select select "82277"
select select "10686"
select select "82272"
select select "10686"
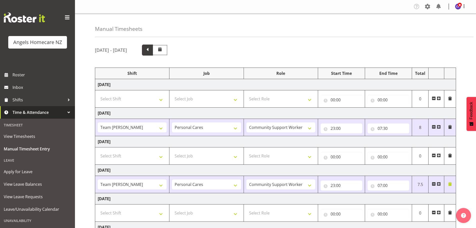
click at [151, 49] on span at bounding box center [147, 49] width 7 height 7
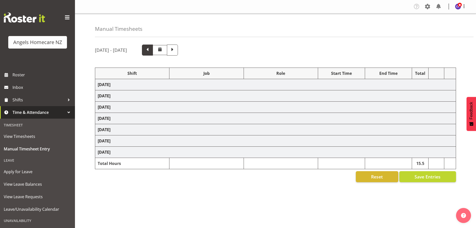
select select "82277"
select select "10686"
select select "82316"
select select "10686"
select select "82316"
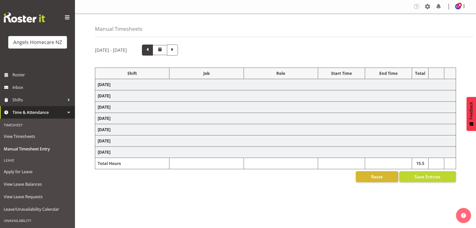
select select "10686"
select select "82277"
select select "10686"
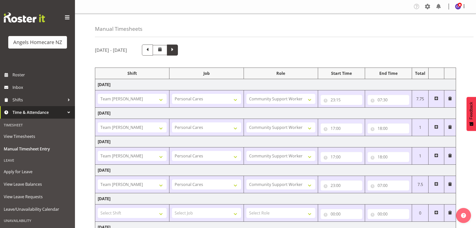
click at [176, 50] on span at bounding box center [172, 49] width 7 height 7
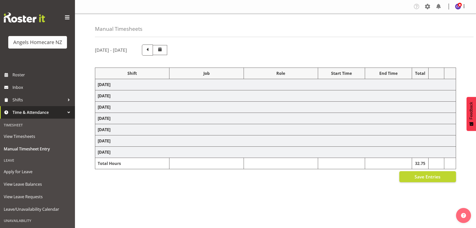
select select "82277"
select select "10686"
select select "82272"
select select "10686"
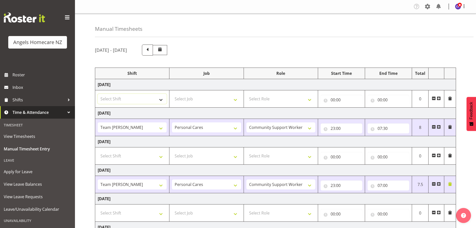
click at [161, 99] on select "Select Shift Team [PERSON_NAME] Team Jerningham Team [PERSON_NAME] Team [PERSON…" at bounding box center [132, 99] width 69 height 10
click at [236, 53] on div "[DATE] - [DATE]" at bounding box center [275, 50] width 361 height 11
click at [161, 100] on select "Select Shift Team [PERSON_NAME] Team Jerningham Team [PERSON_NAME] Team [PERSON…" at bounding box center [132, 99] width 69 height 10
click at [241, 51] on div "[DATE] - [DATE]" at bounding box center [275, 50] width 361 height 11
click at [440, 98] on span at bounding box center [439, 98] width 4 height 4
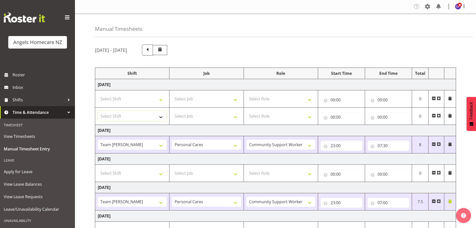
click at [162, 114] on select "Select Shift Team [PERSON_NAME] Team Jerningham Team [PERSON_NAME] Team [PERSON…" at bounding box center [132, 116] width 69 height 10
click at [241, 52] on div "[DATE] - [DATE]" at bounding box center [275, 50] width 361 height 11
click at [151, 49] on span at bounding box center [147, 49] width 7 height 7
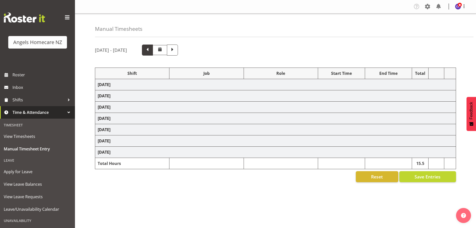
select select "82277"
select select "10686"
select select "82316"
select select "10686"
select select "82316"
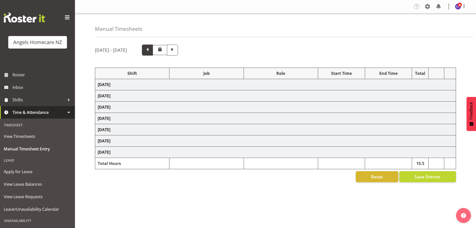
select select "10686"
select select "82277"
select select "10686"
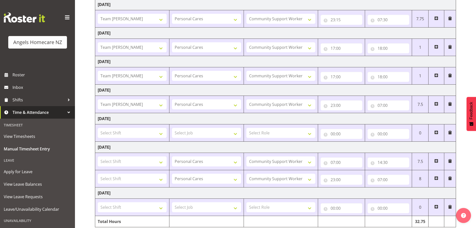
scroll to position [83, 0]
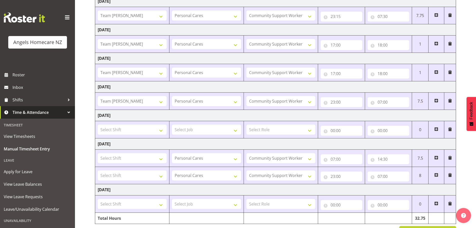
click at [436, 100] on span at bounding box center [437, 101] width 4 height 4
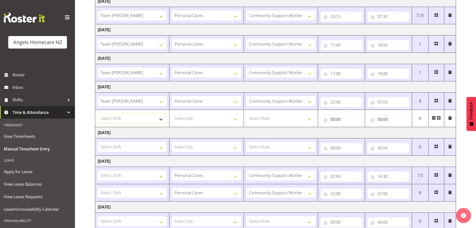
click at [161, 118] on select "Select Shift Team Celia Team Jerningham Team Kerry Team Malia Team Malia Team M…" at bounding box center [132, 118] width 69 height 10
click at [439, 117] on span at bounding box center [439, 118] width 4 height 4
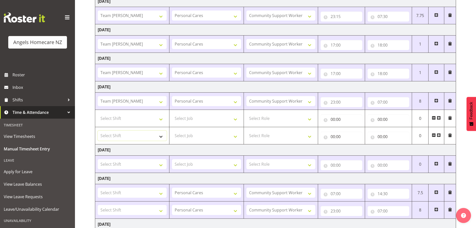
click at [160, 133] on select "Select Shift Team Celia Team Jerningham Team Kerry Team Malia Team Malia Team M…" at bounding box center [132, 136] width 69 height 10
click at [38, 147] on span "Manual Timesheet Entry" at bounding box center [38, 149] width 68 height 8
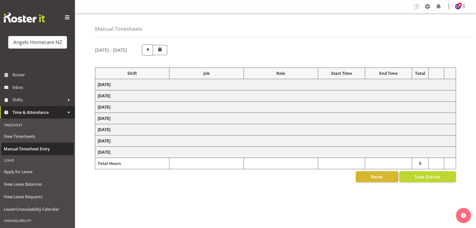
select select "82277"
select select "10686"
select select "82272"
select select "10686"
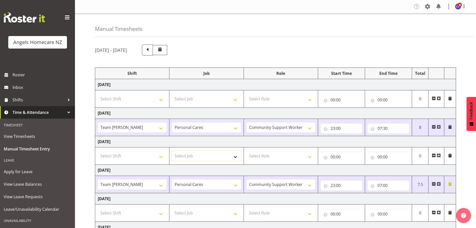
click at [235, 155] on select "Select Job Home Management Personal Cares" at bounding box center [206, 156] width 69 height 10
click at [233, 139] on td "[DATE]" at bounding box center [275, 141] width 361 height 11
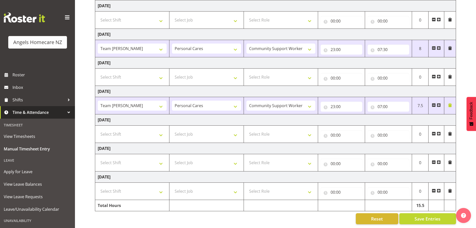
scroll to position [83, 0]
click at [310, 186] on select "Select Role Community Support Worker" at bounding box center [281, 191] width 69 height 10
click at [313, 217] on div "Reset Save Entries" at bounding box center [275, 218] width 361 height 11
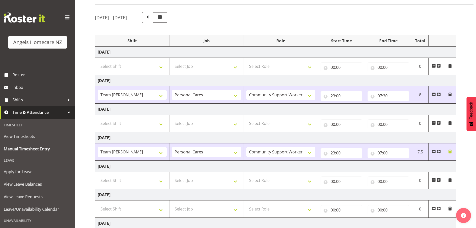
scroll to position [0, 0]
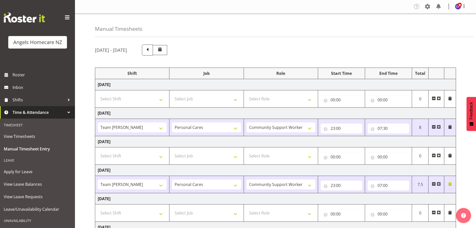
click at [163, 48] on span at bounding box center [160, 49] width 6 height 6
click at [151, 49] on span at bounding box center [147, 49] width 7 height 7
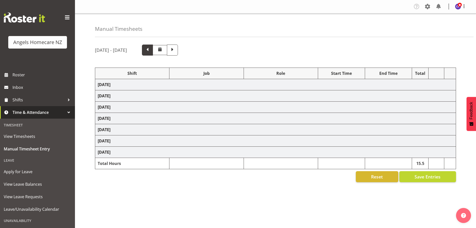
select select "82277"
select select "10686"
select select "82316"
select select "10686"
select select "82316"
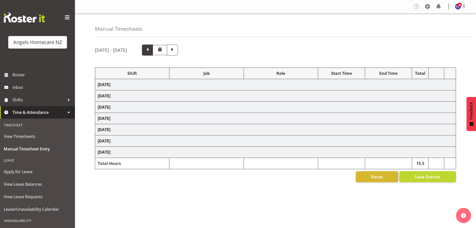
select select "10686"
select select "82277"
select select "10686"
